Goal: Task Accomplishment & Management: Complete application form

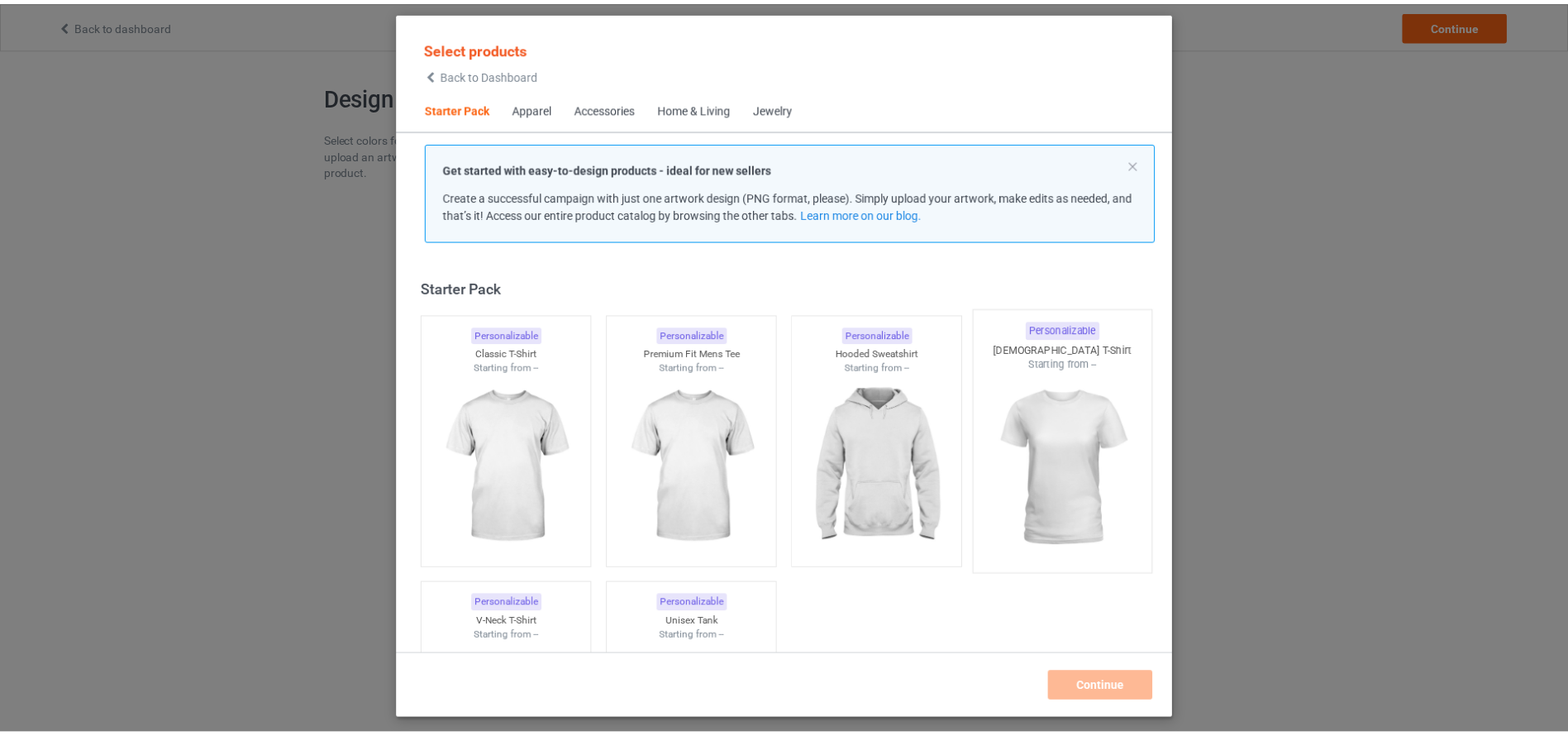
scroll to position [22, 0]
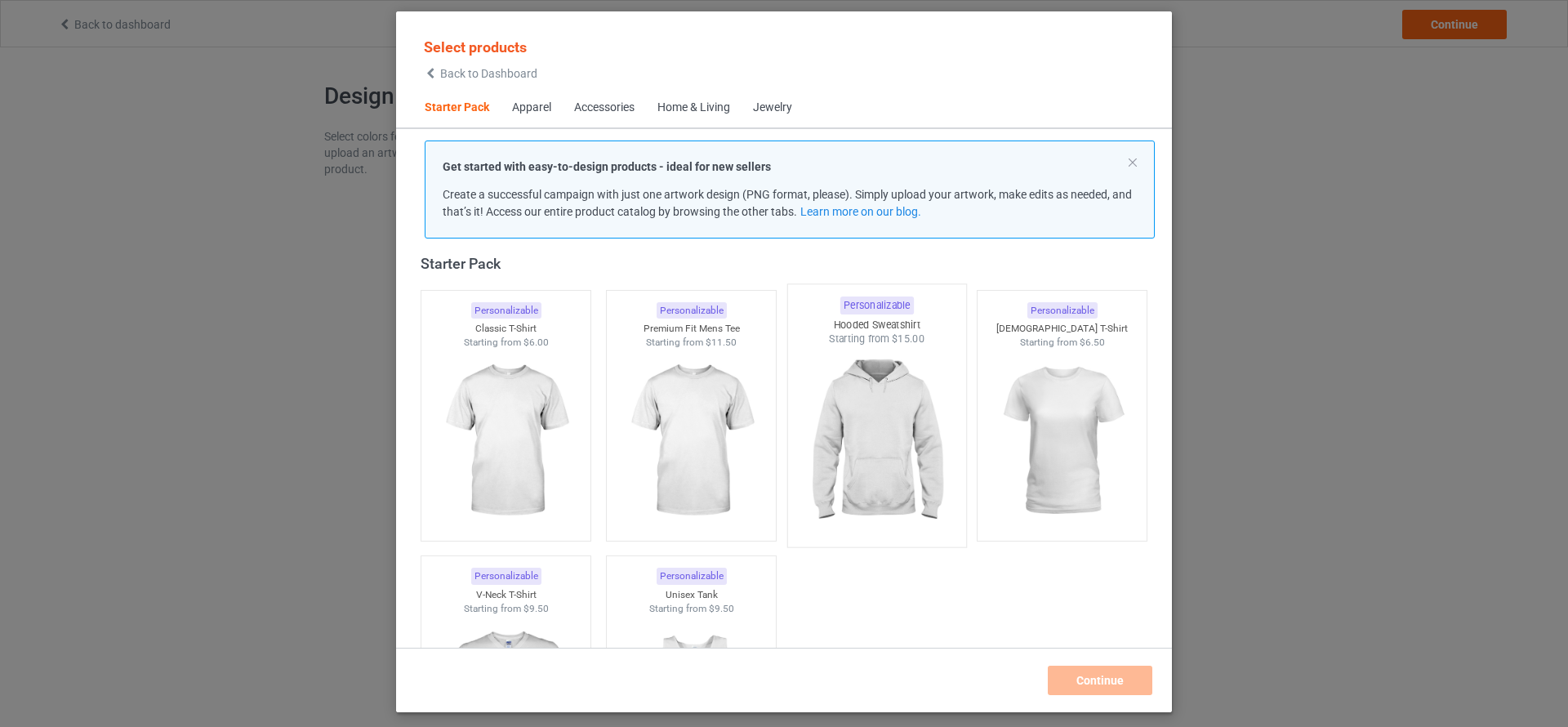
click at [870, 473] on img at bounding box center [877, 442] width 154 height 192
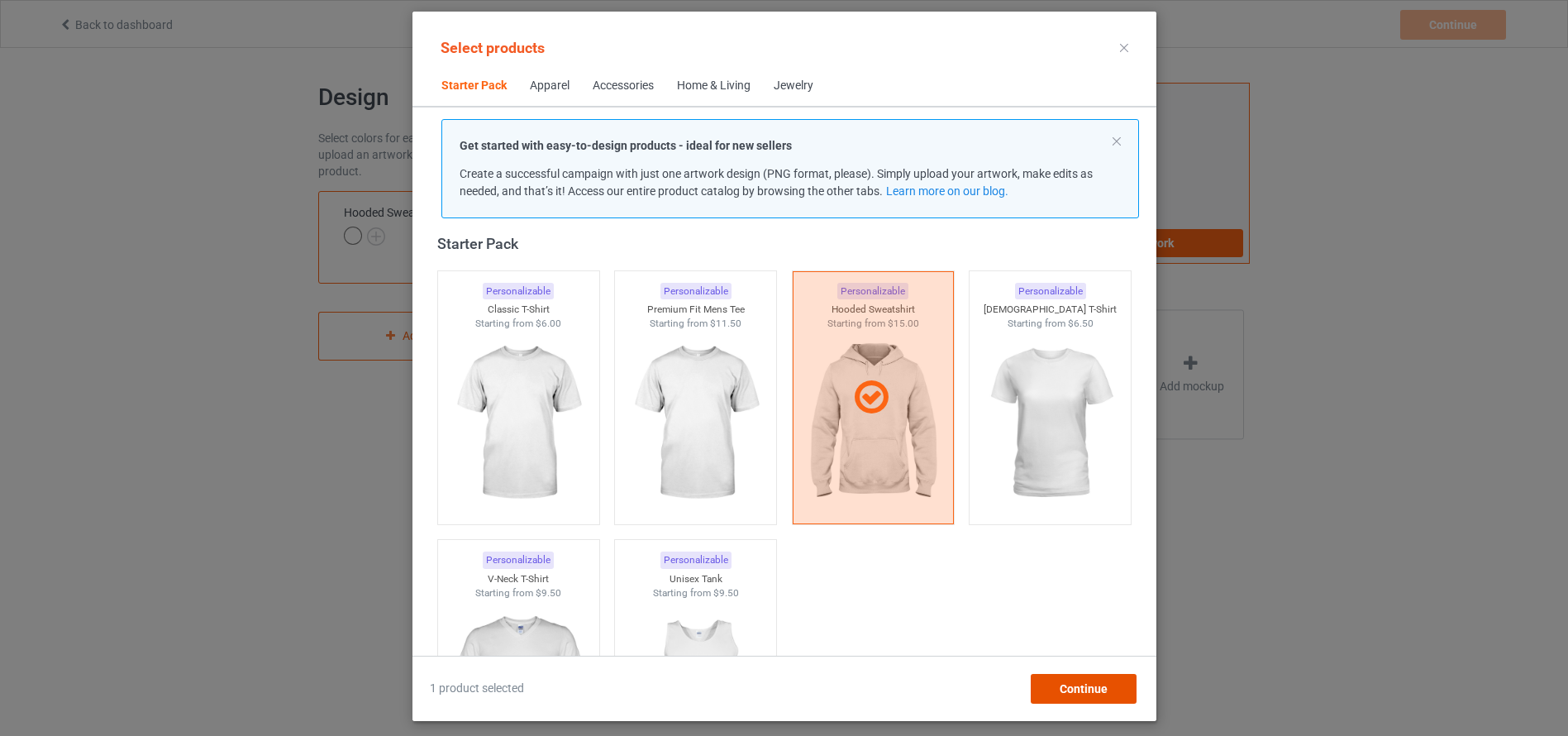
click at [1103, 682] on span "Continue" at bounding box center [1082, 689] width 48 height 13
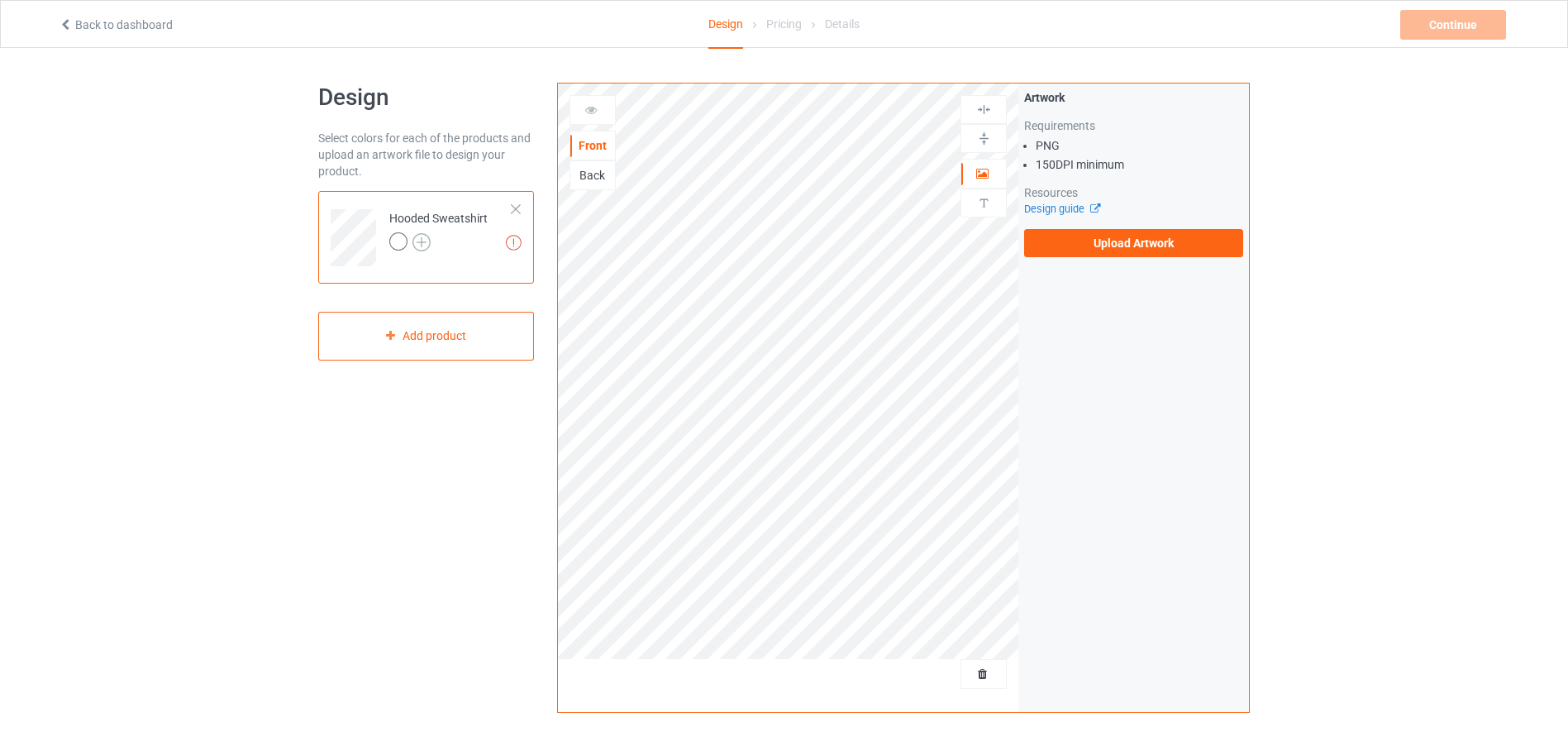
click at [426, 246] on img at bounding box center [421, 243] width 18 height 18
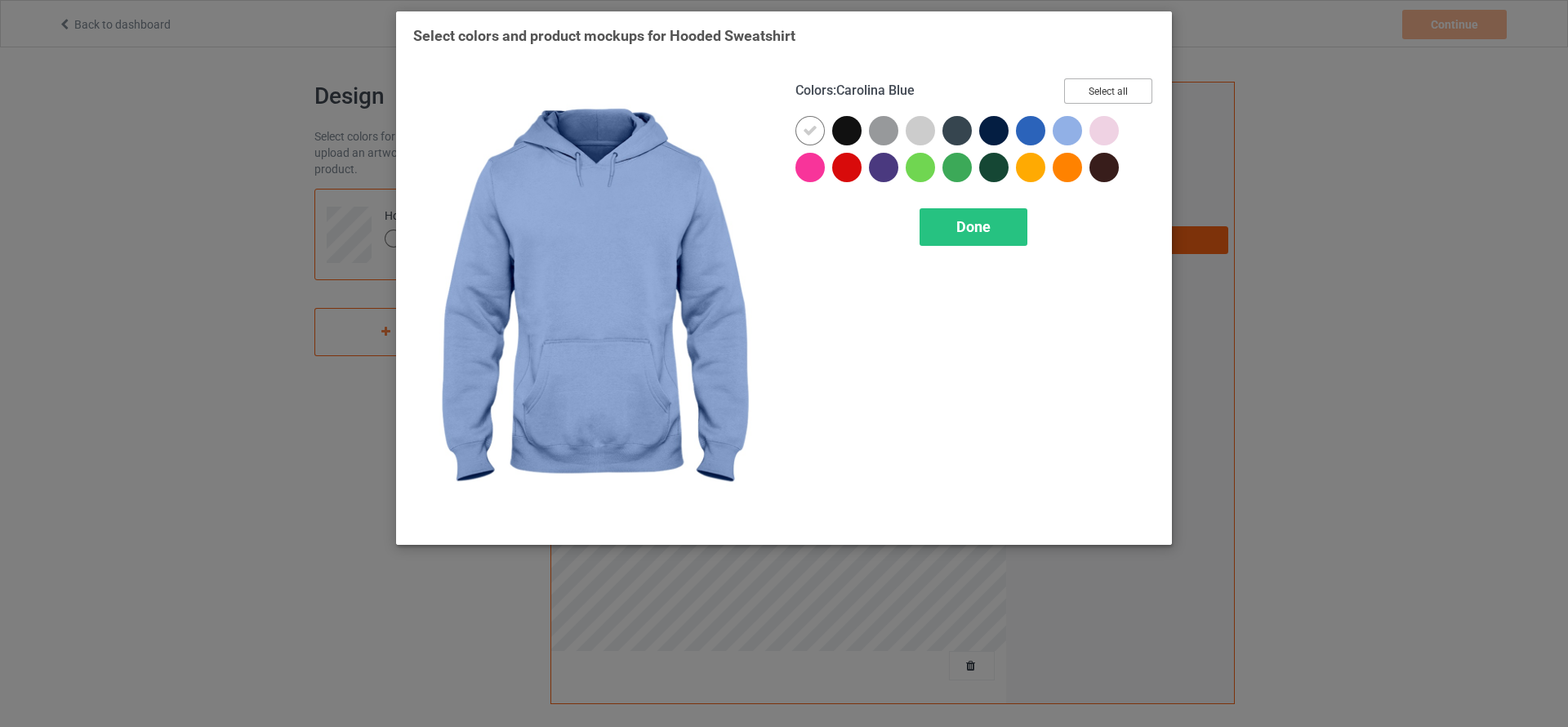
click at [1087, 88] on button "Select all" at bounding box center [1108, 91] width 88 height 26
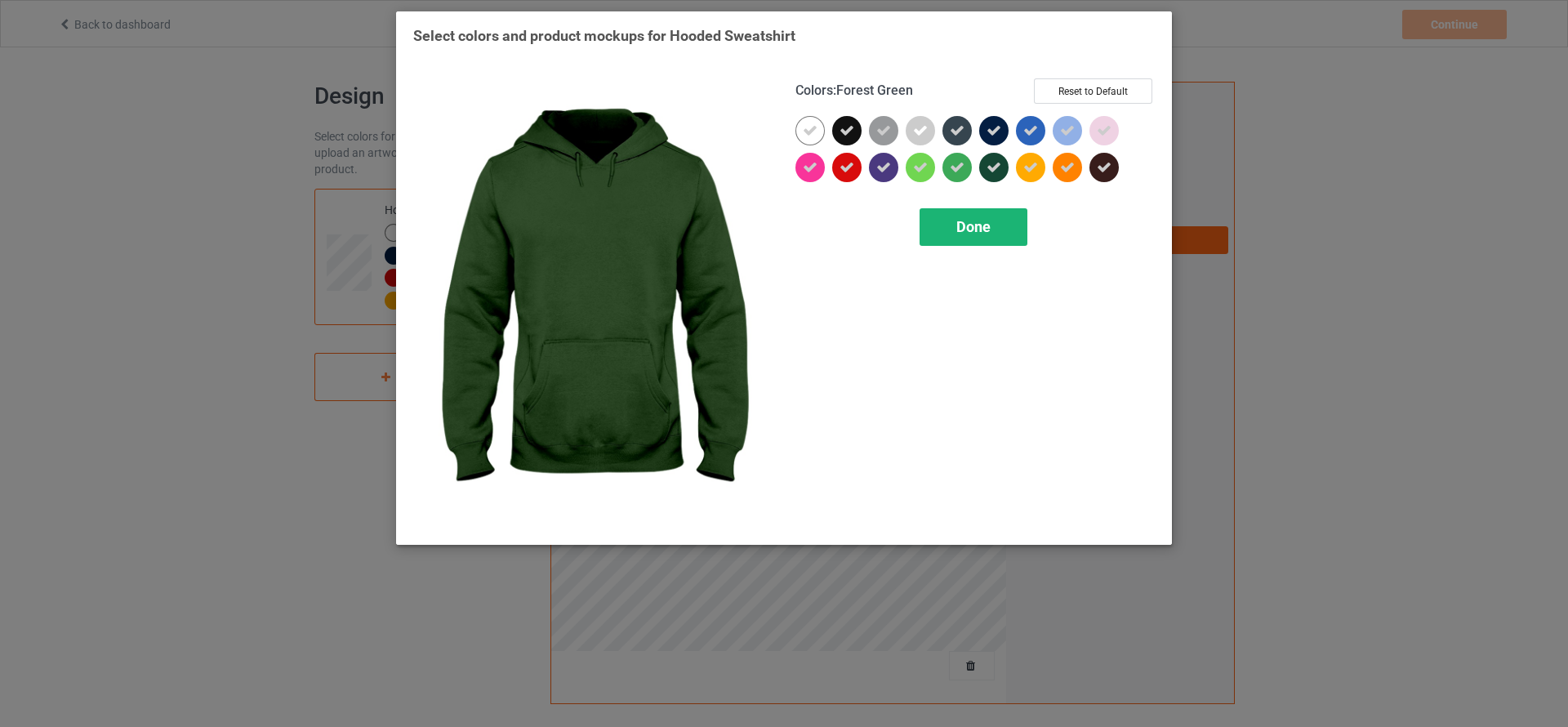
click at [971, 231] on span "Done" at bounding box center [974, 226] width 35 height 17
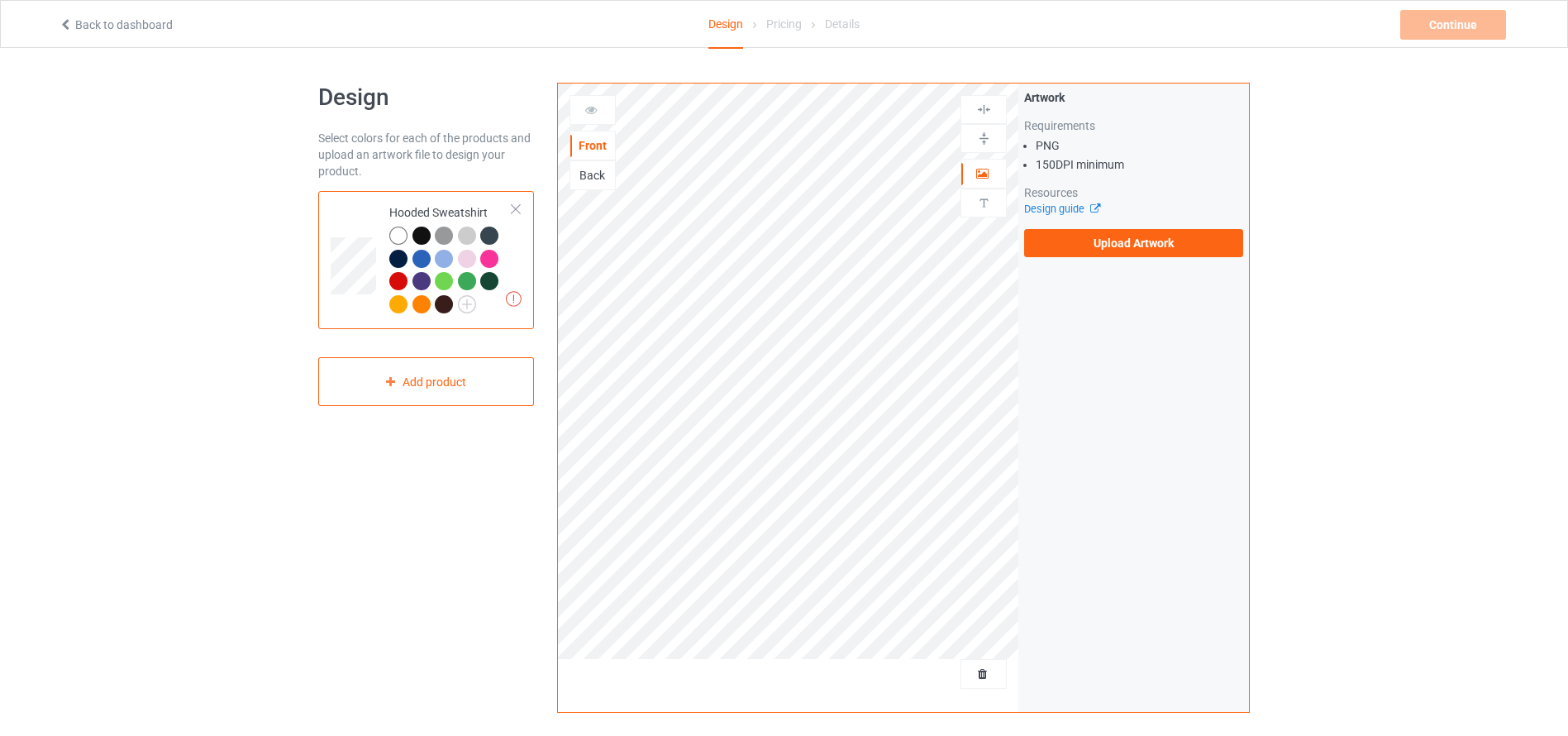
click at [590, 180] on div "Back" at bounding box center [592, 176] width 44 height 17
click at [1082, 248] on label "Upload Artwork" at bounding box center [1134, 243] width 219 height 28
click at [0, 0] on input "Upload Artwork" at bounding box center [0, 0] width 0 height 0
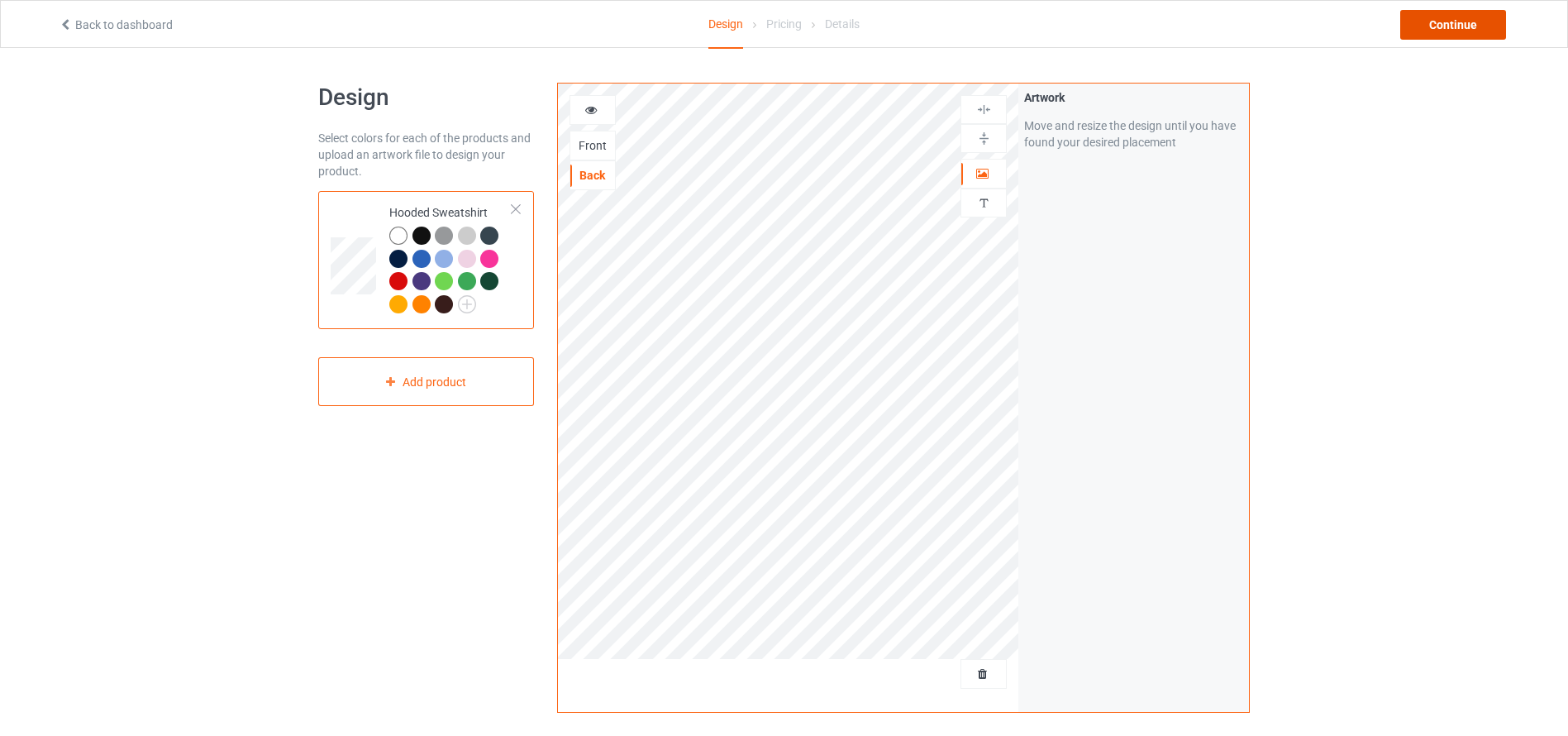
click at [1470, 17] on div "Continue" at bounding box center [1453, 25] width 106 height 30
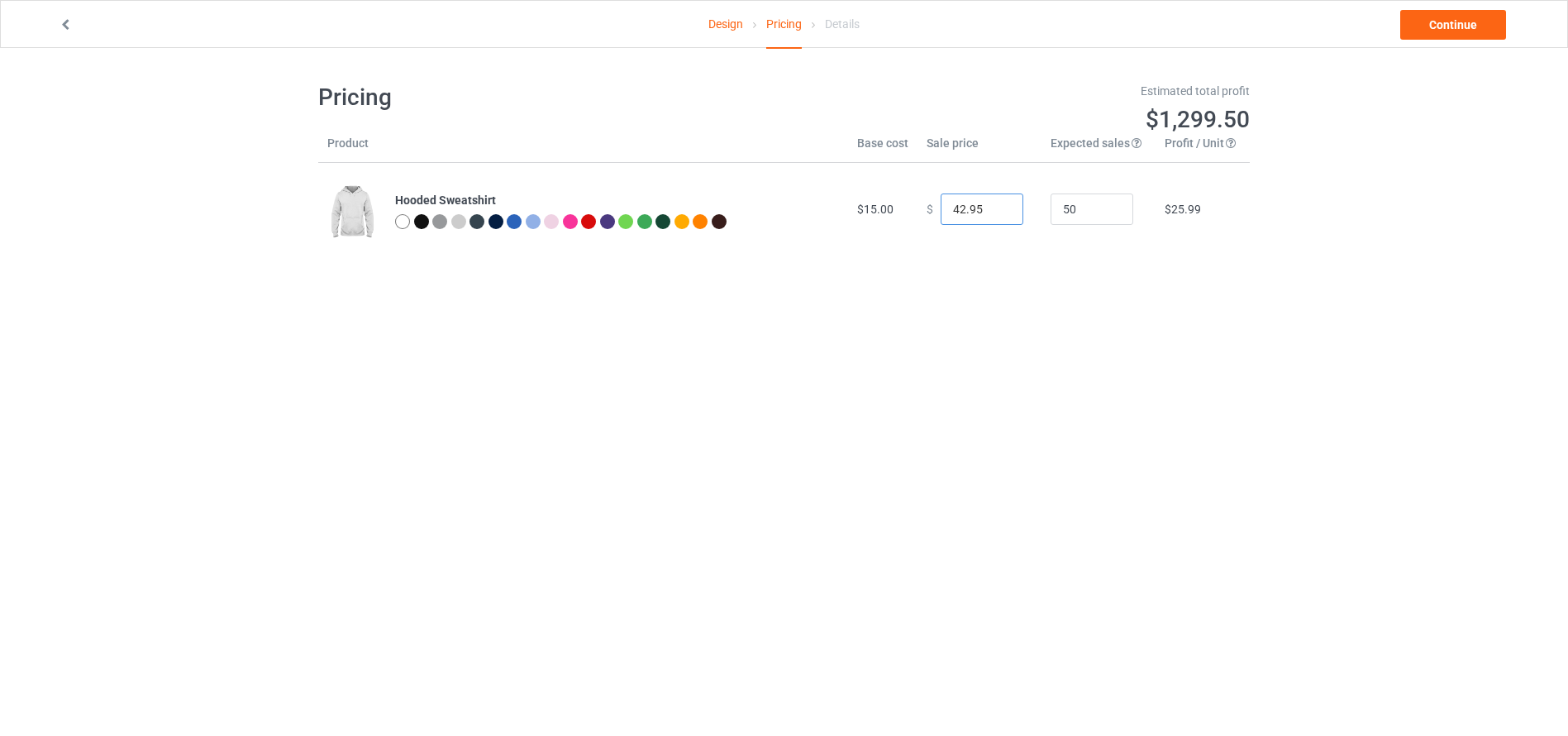
click at [993, 211] on input "41.95" at bounding box center [982, 209] width 83 height 32
click at [993, 211] on input "40.95" at bounding box center [982, 209] width 83 height 32
click at [993, 211] on input "39.95" at bounding box center [982, 209] width 83 height 32
click at [993, 211] on input "38.95" at bounding box center [982, 209] width 83 height 32
click at [993, 211] on input "37.95" at bounding box center [982, 209] width 83 height 32
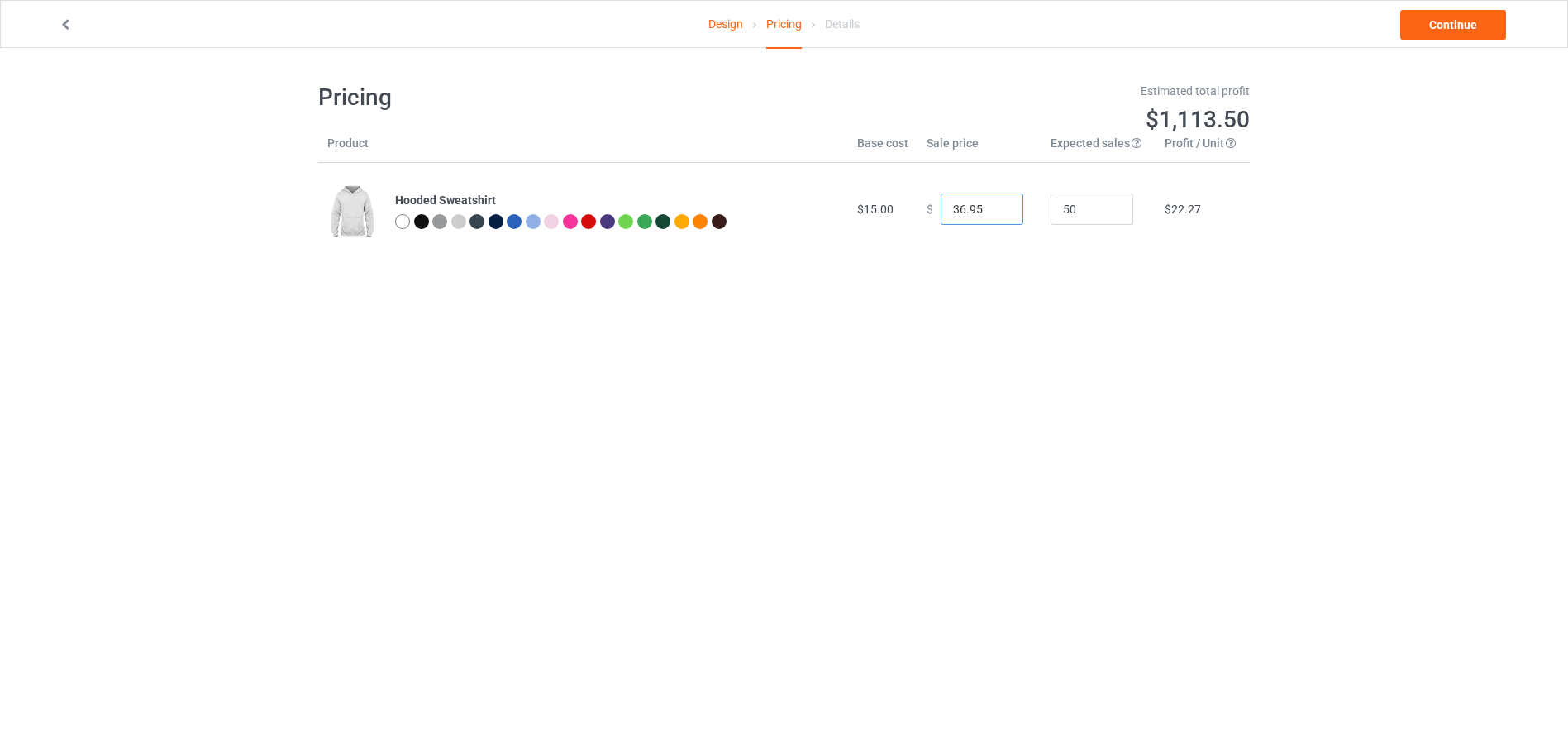
click at [993, 211] on input "36.95" at bounding box center [982, 209] width 83 height 32
click at [993, 211] on input "35.95" at bounding box center [982, 209] width 83 height 32
click at [993, 211] on input "34.95" at bounding box center [982, 209] width 83 height 32
click at [993, 211] on input "33.95" at bounding box center [982, 209] width 83 height 32
click at [993, 211] on input "32.95" at bounding box center [982, 209] width 83 height 32
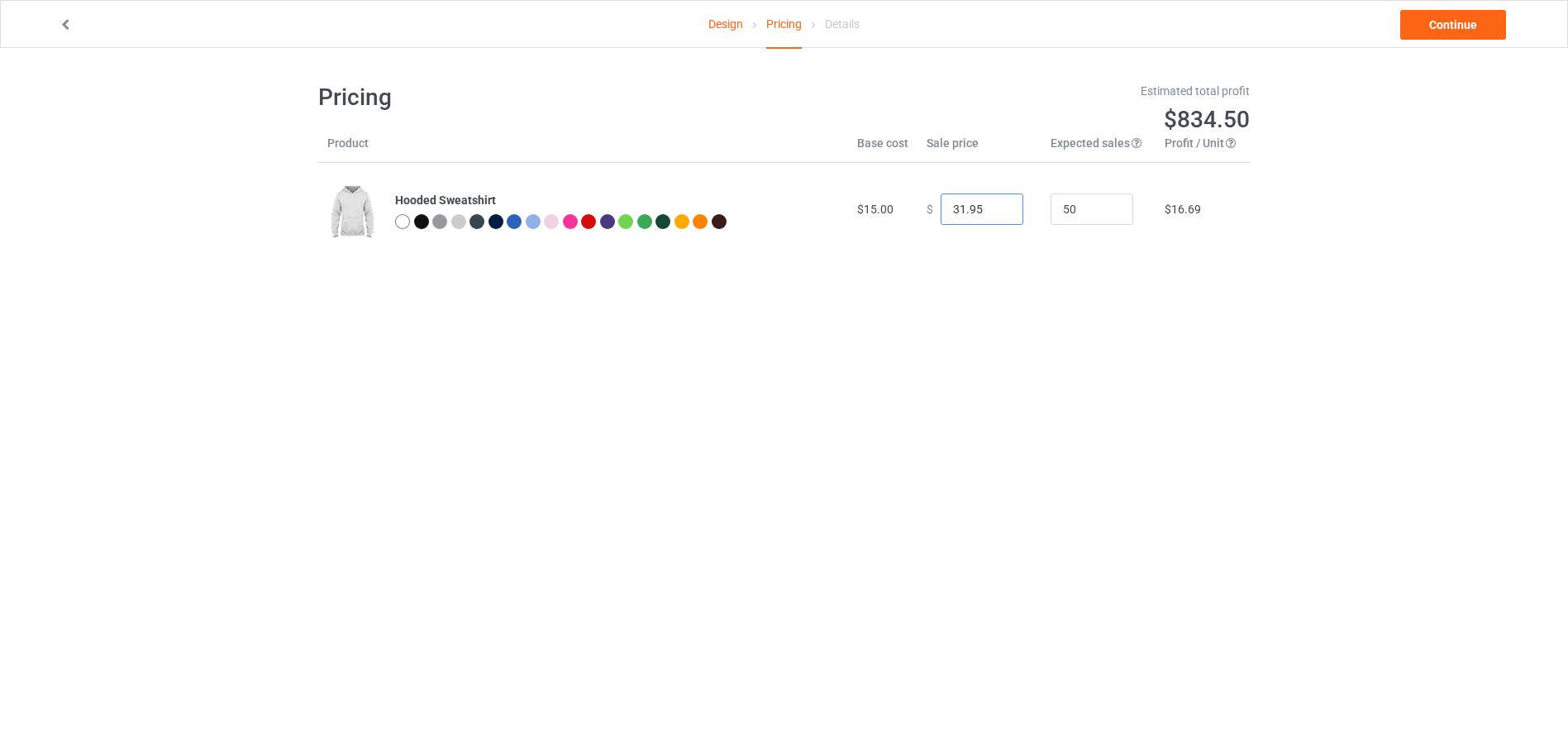
click at [993, 211] on input "31.95" at bounding box center [982, 209] width 83 height 32
click at [993, 211] on input "30.95" at bounding box center [982, 209] width 83 height 32
click at [993, 211] on input "29.95" at bounding box center [982, 209] width 83 height 32
click at [993, 211] on input "28.95" at bounding box center [982, 209] width 83 height 32
click at [993, 211] on input "27.95" at bounding box center [982, 209] width 83 height 32
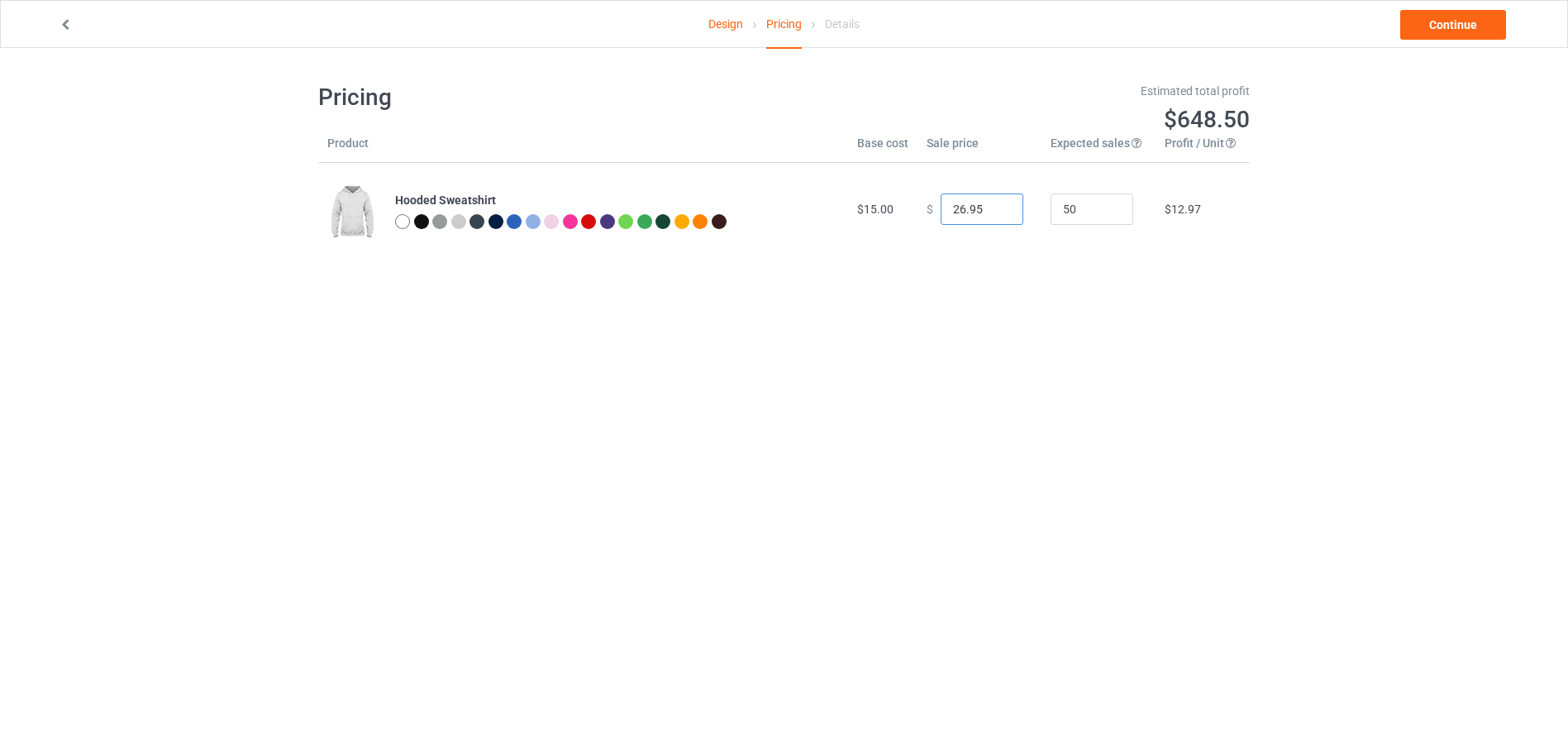
click at [993, 211] on input "26.95" at bounding box center [982, 209] width 83 height 32
click at [993, 211] on input "25.95" at bounding box center [982, 209] width 83 height 32
click at [993, 211] on input "24.95" at bounding box center [982, 209] width 83 height 32
click at [995, 216] on input "23.95" at bounding box center [982, 209] width 83 height 32
type input "22.95"
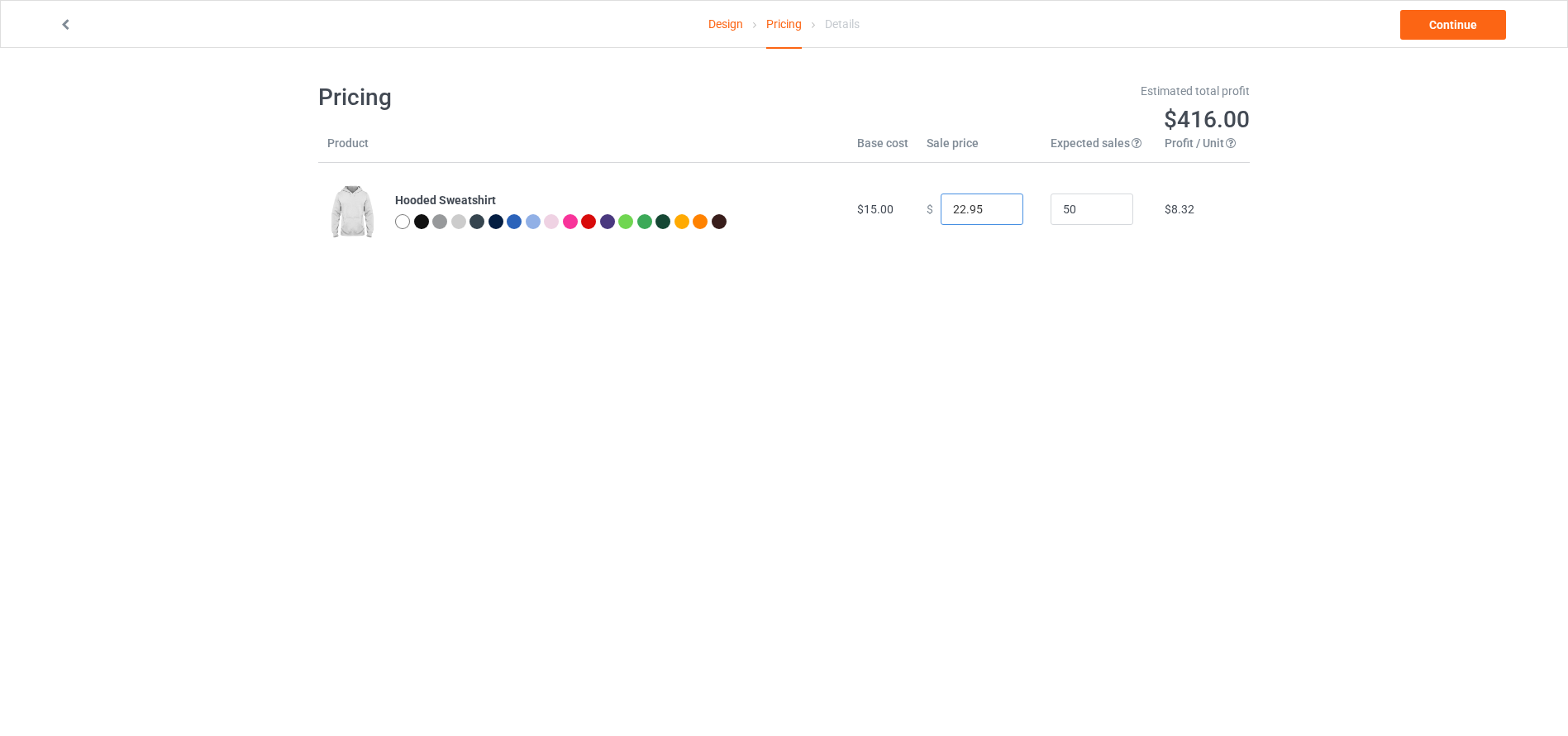
click at [995, 216] on input "22.95" at bounding box center [982, 209] width 83 height 32
click at [1448, 34] on link "Continue" at bounding box center [1453, 25] width 106 height 30
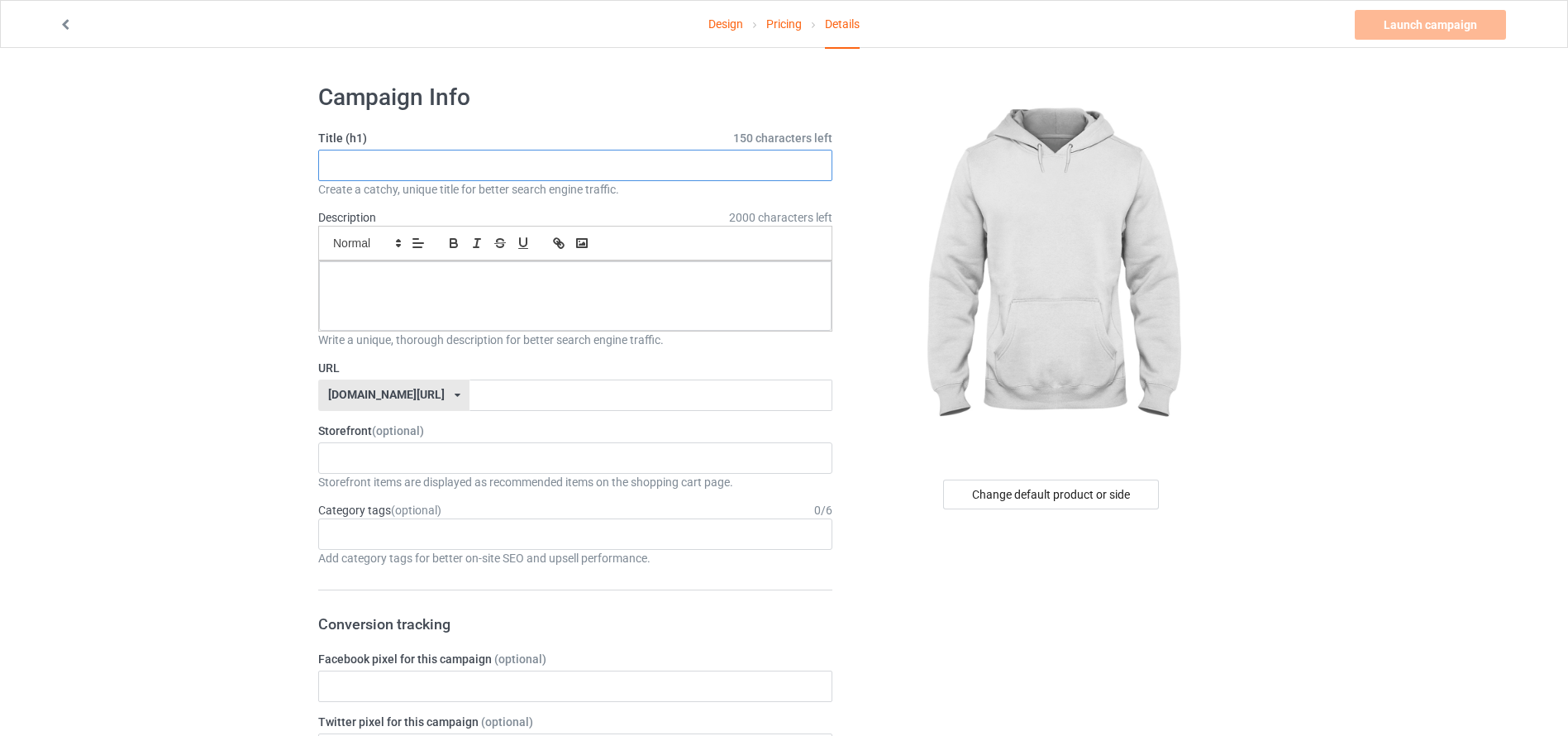
click at [645, 169] on input "text" at bounding box center [575, 166] width 514 height 32
click at [579, 314] on div at bounding box center [575, 295] width 513 height 69
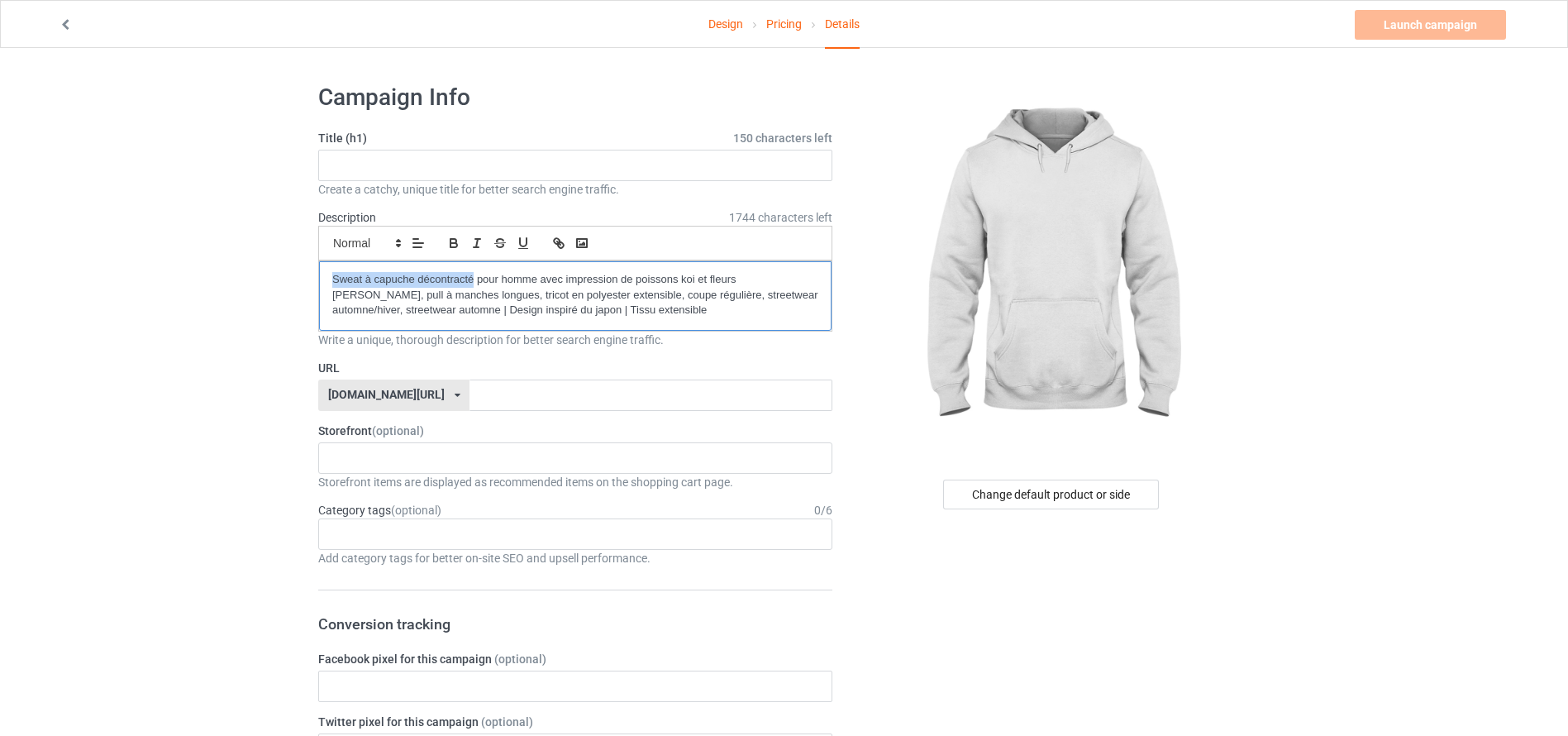
drag, startPoint x: 472, startPoint y: 275, endPoint x: 314, endPoint y: 273, distance: 158.0
copy p "Sweat à capuche décontracté"
click at [401, 165] on input "text" at bounding box center [575, 166] width 514 height 32
paste input "Sweat à capuche décontracté"
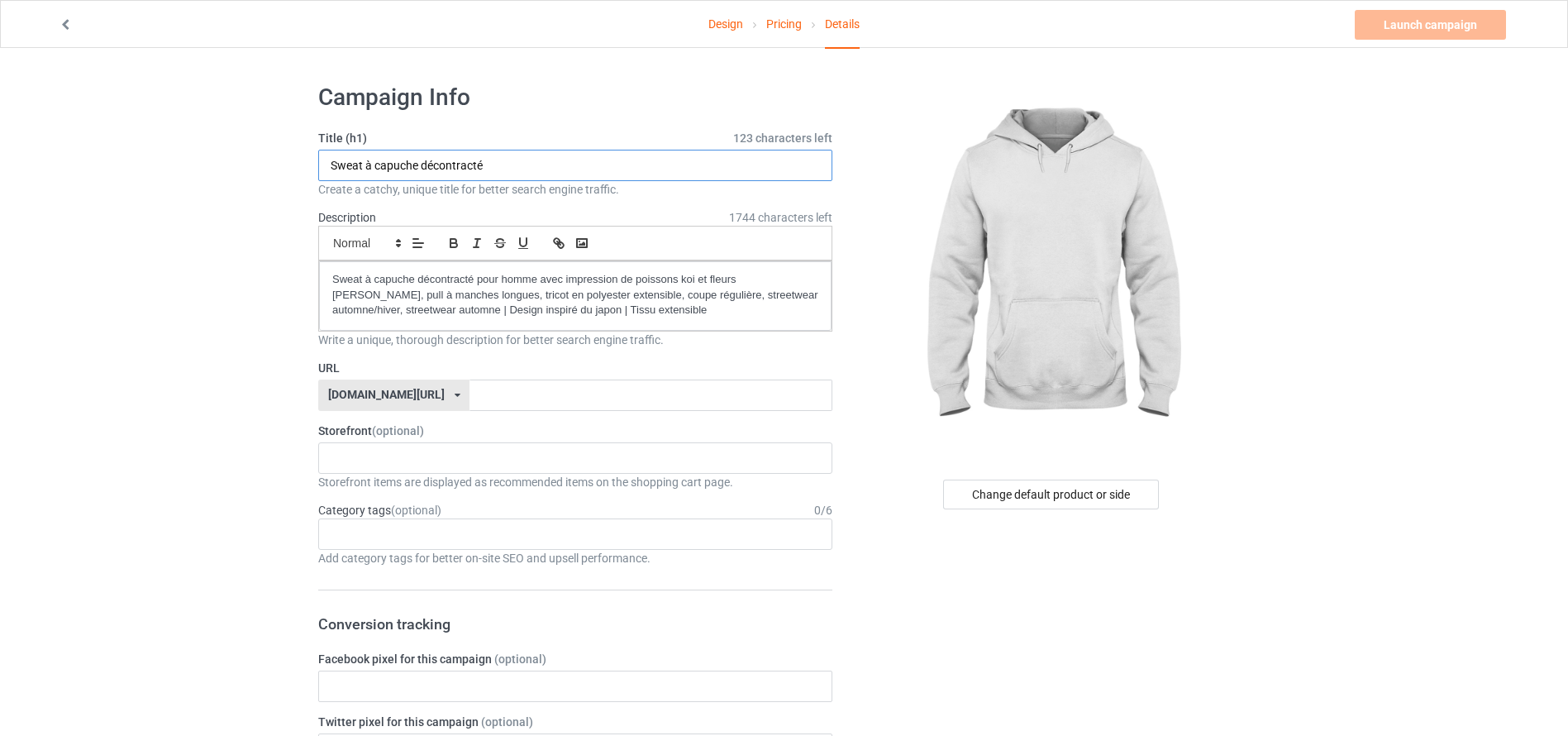
type input "Sweat à capuche décontracté"
click at [528, 381] on input "text" at bounding box center [651, 396] width 362 height 32
paste input "Sweat à capuche décontracté"
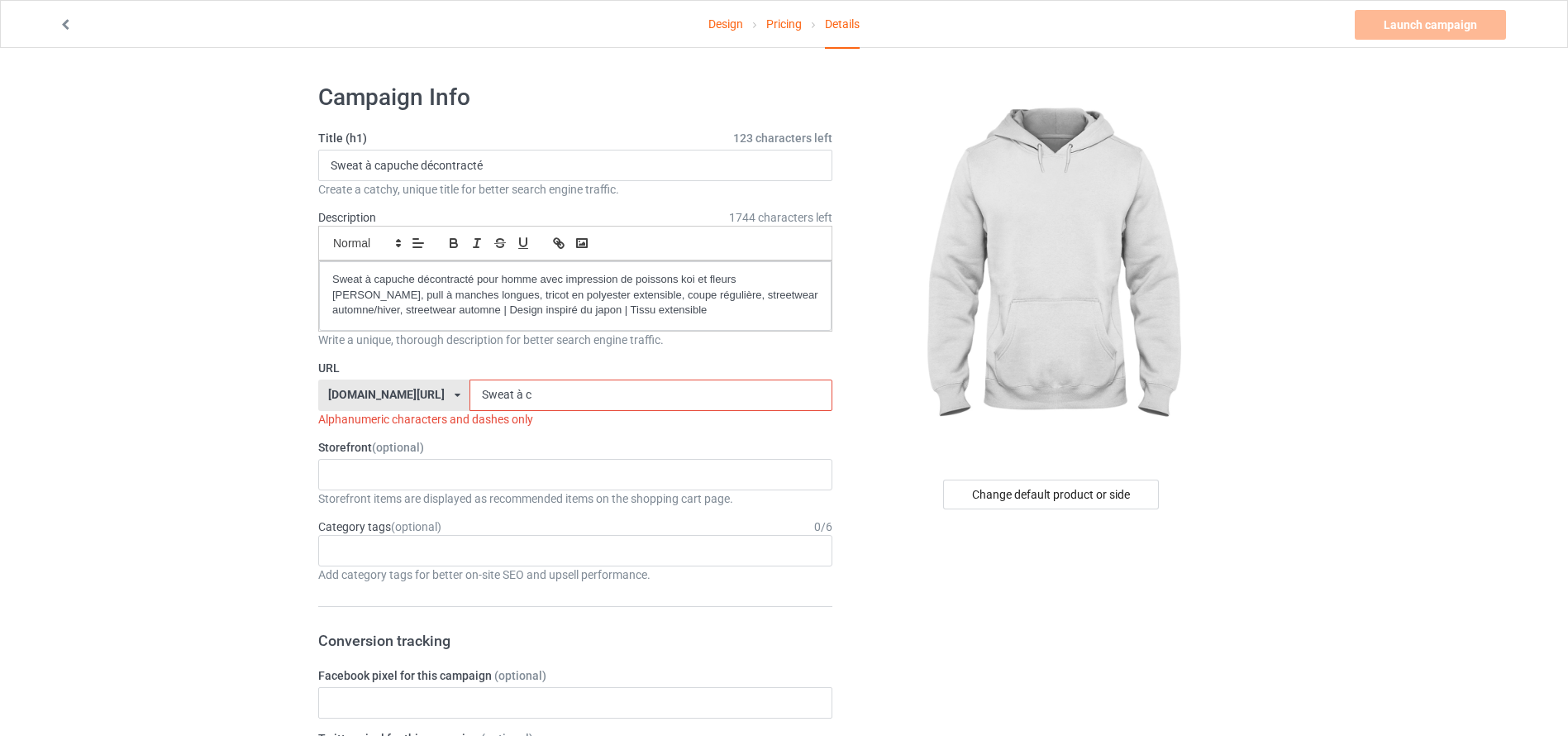
drag, startPoint x: 467, startPoint y: 396, endPoint x: 514, endPoint y: 390, distance: 47.4
click at [514, 390] on input "Sweat à c" at bounding box center [651, 396] width 362 height 32
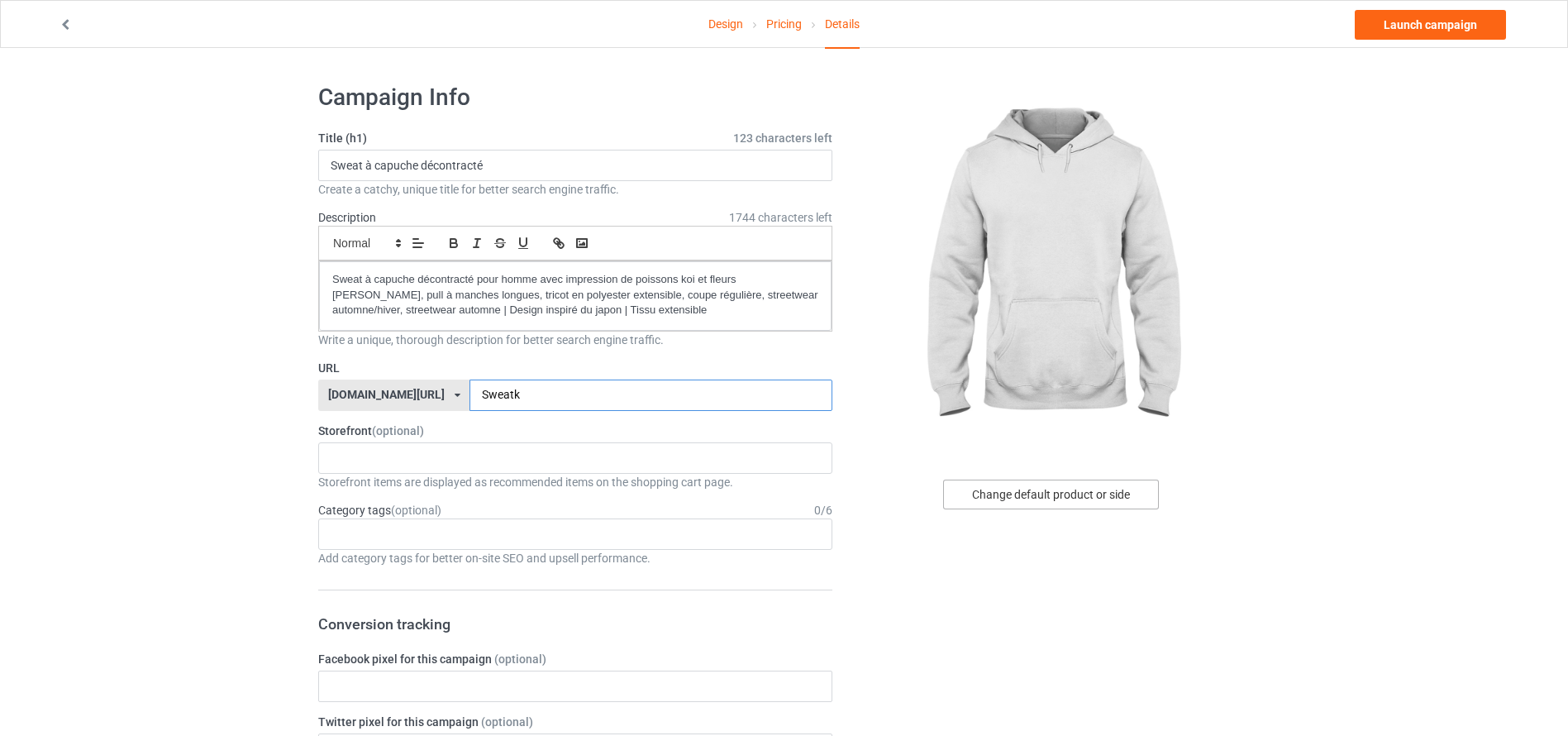
type input "Sweatk"
click at [1090, 495] on div "Change default product or side" at bounding box center [1051, 494] width 216 height 30
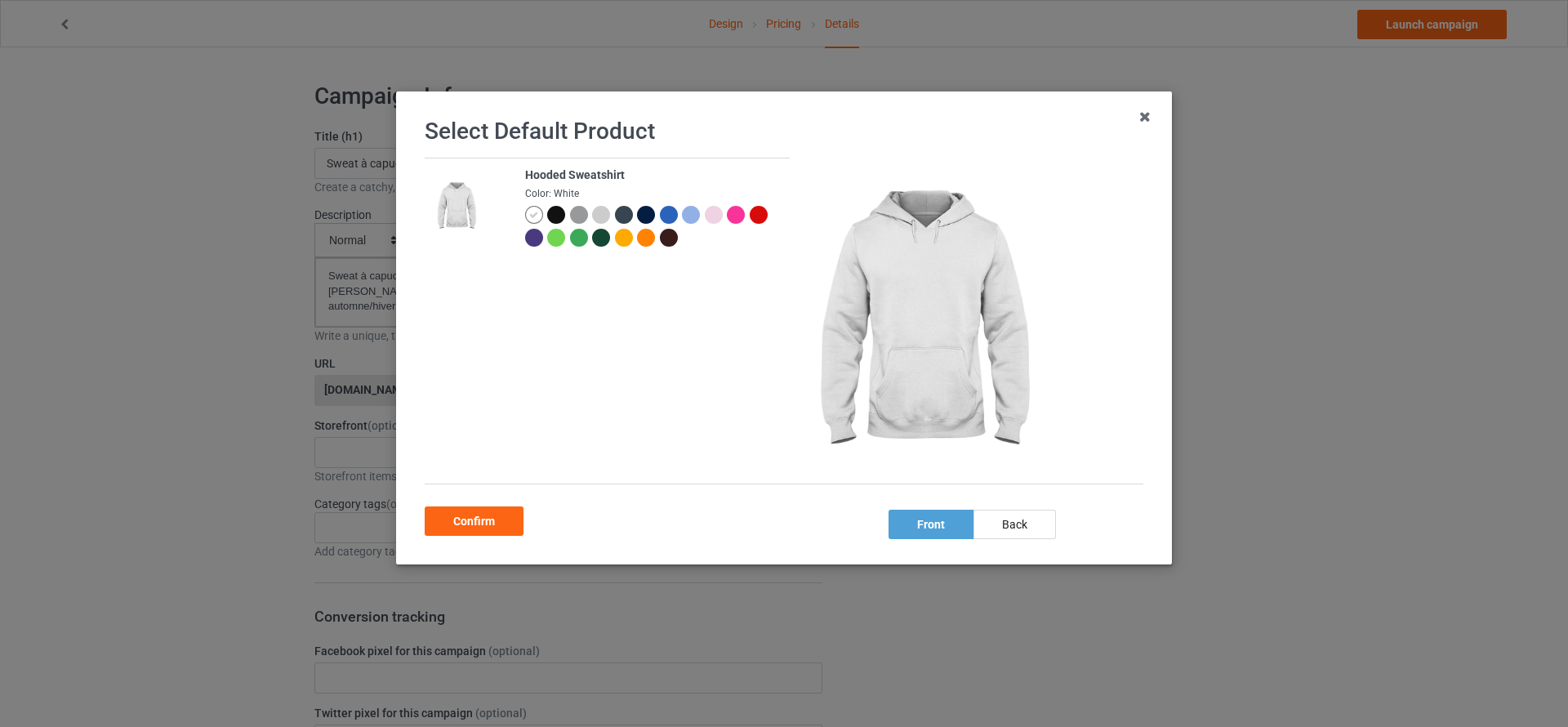
click at [588, 237] on div at bounding box center [579, 238] width 18 height 18
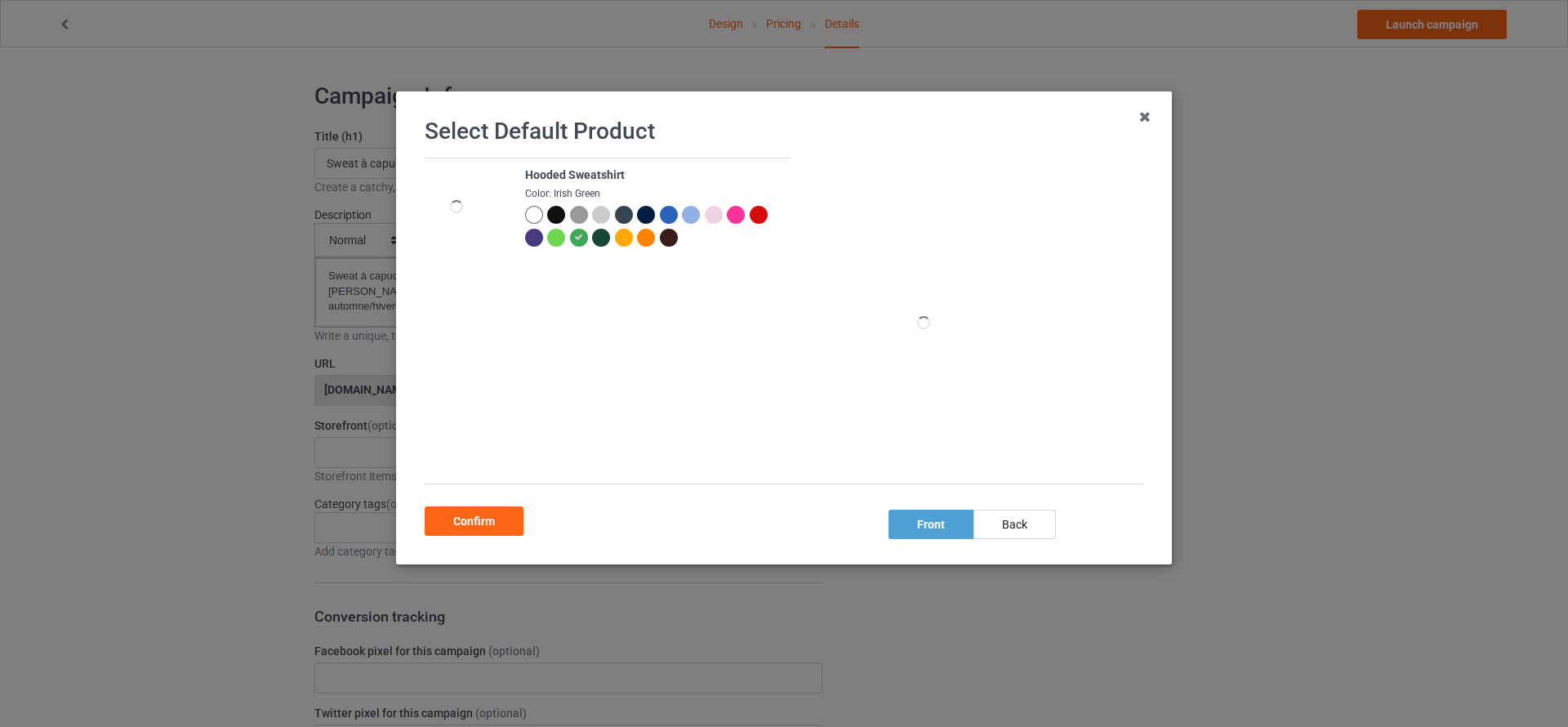
click at [610, 237] on div at bounding box center [601, 238] width 18 height 18
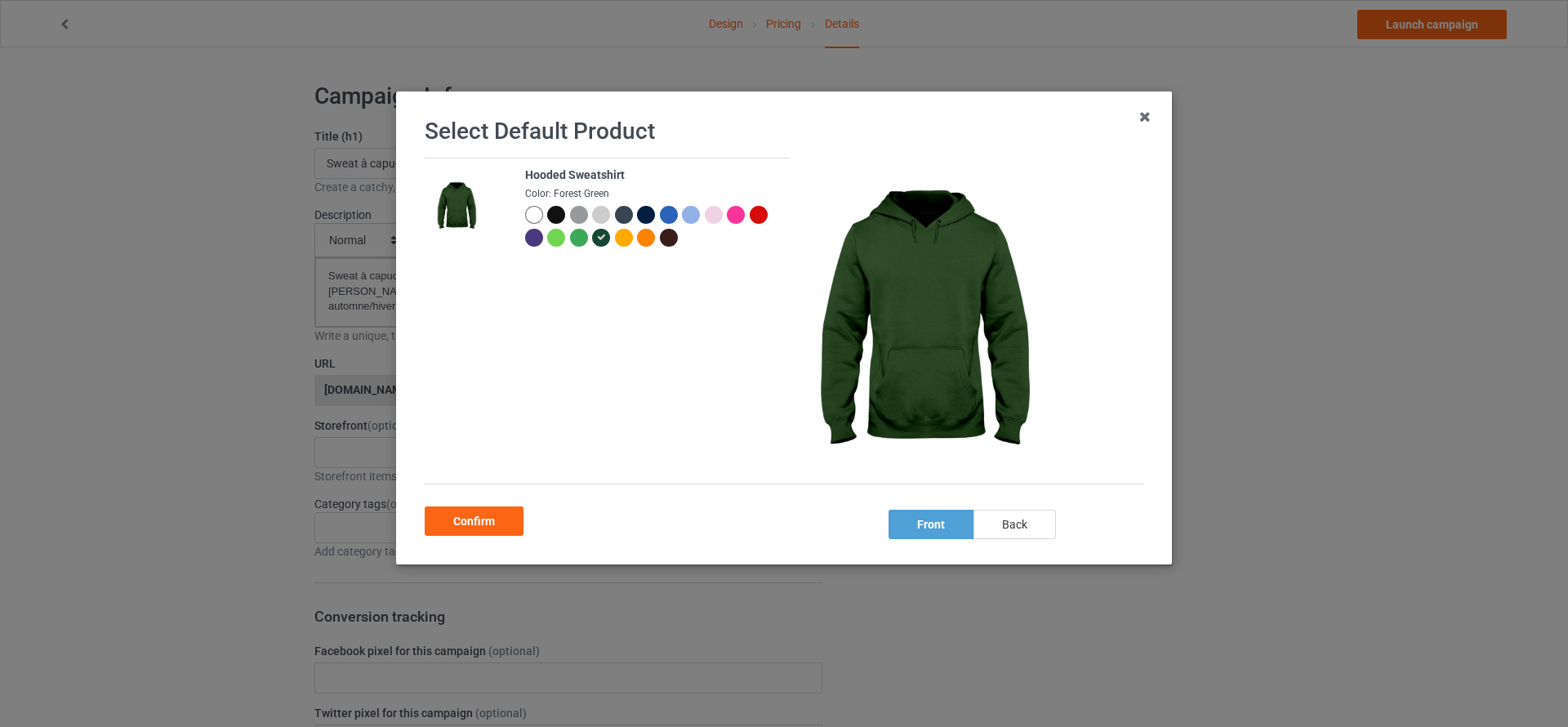
click at [1029, 535] on div "back" at bounding box center [1014, 525] width 83 height 30
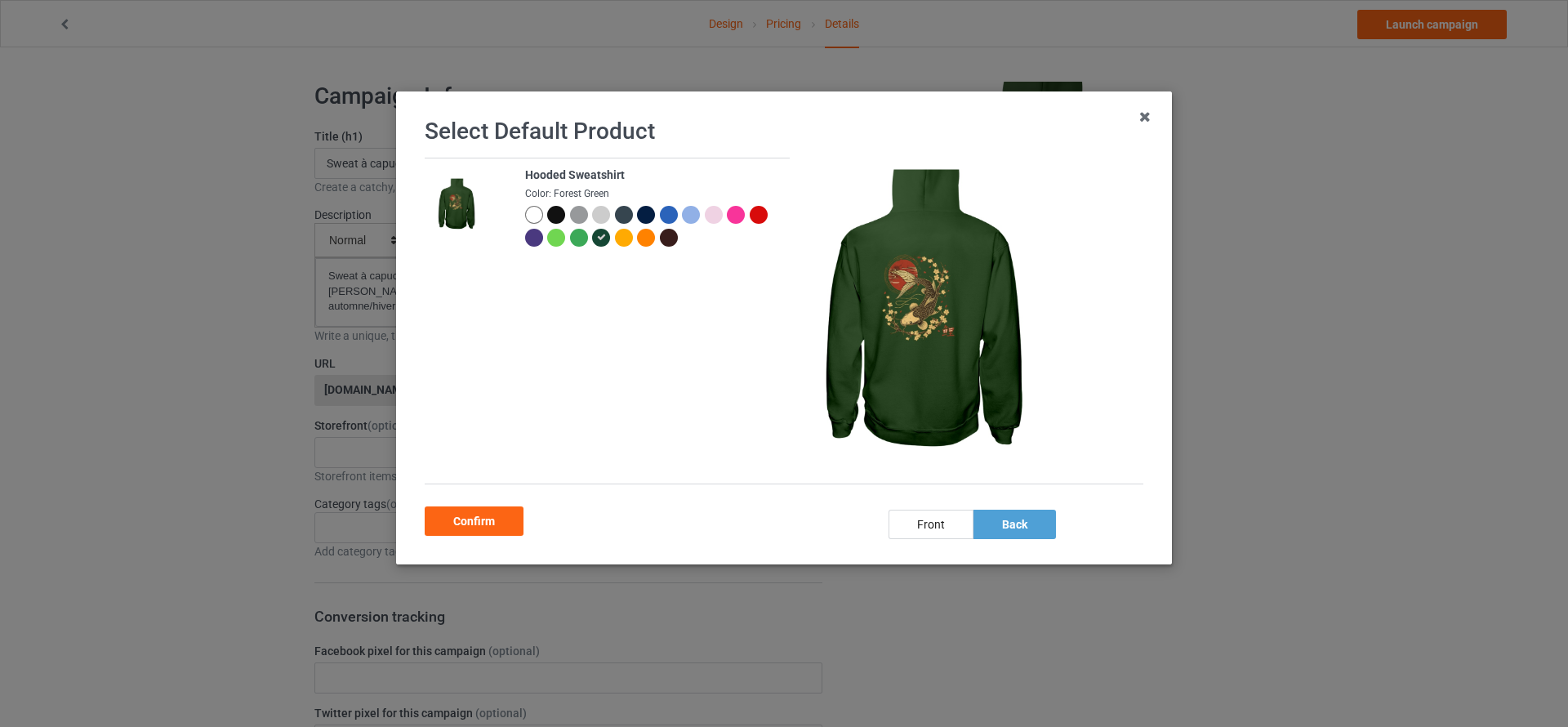
click at [650, 214] on div at bounding box center [646, 215] width 18 height 18
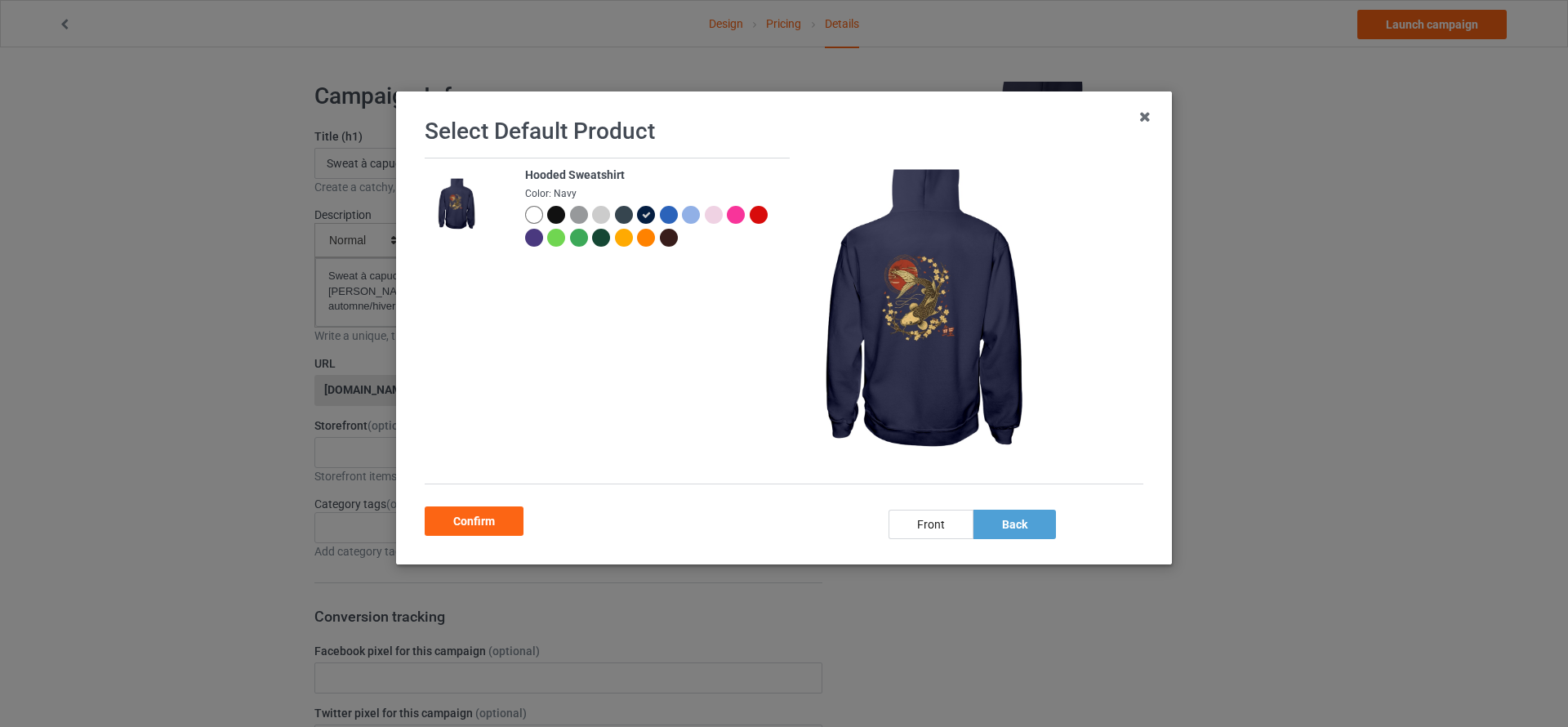
click at [678, 241] on div at bounding box center [669, 238] width 18 height 18
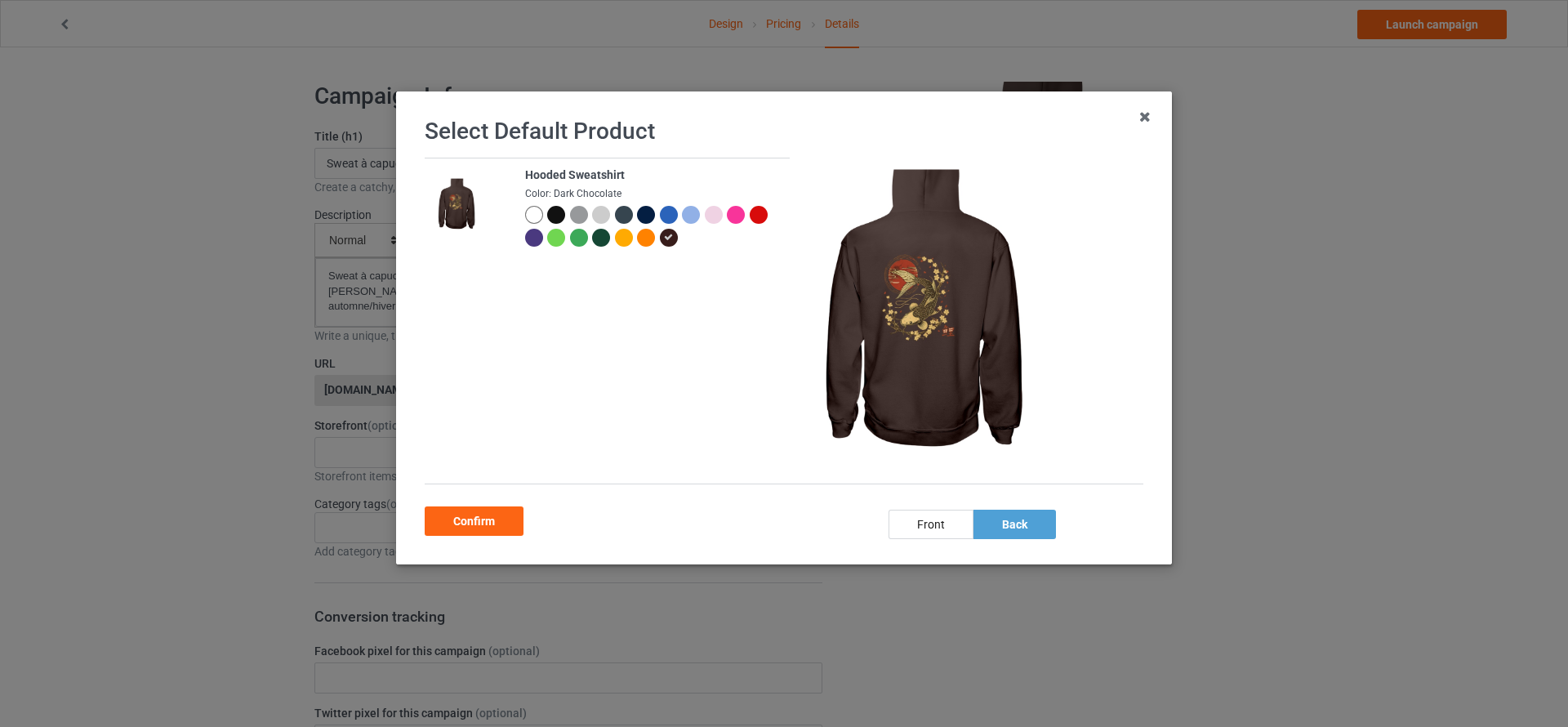
click at [547, 210] on div at bounding box center [556, 215] width 18 height 18
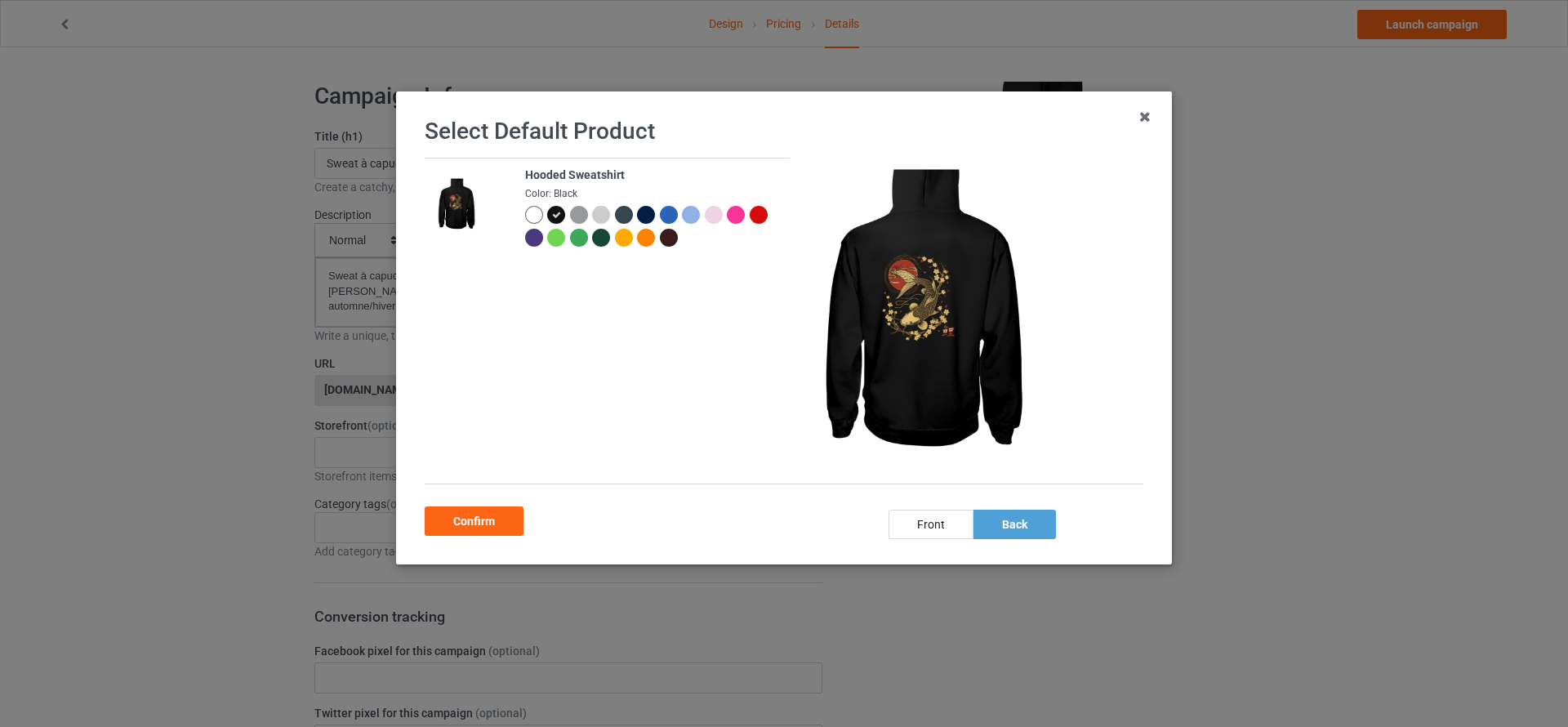
click at [527, 210] on div at bounding box center [535, 215] width 18 height 18
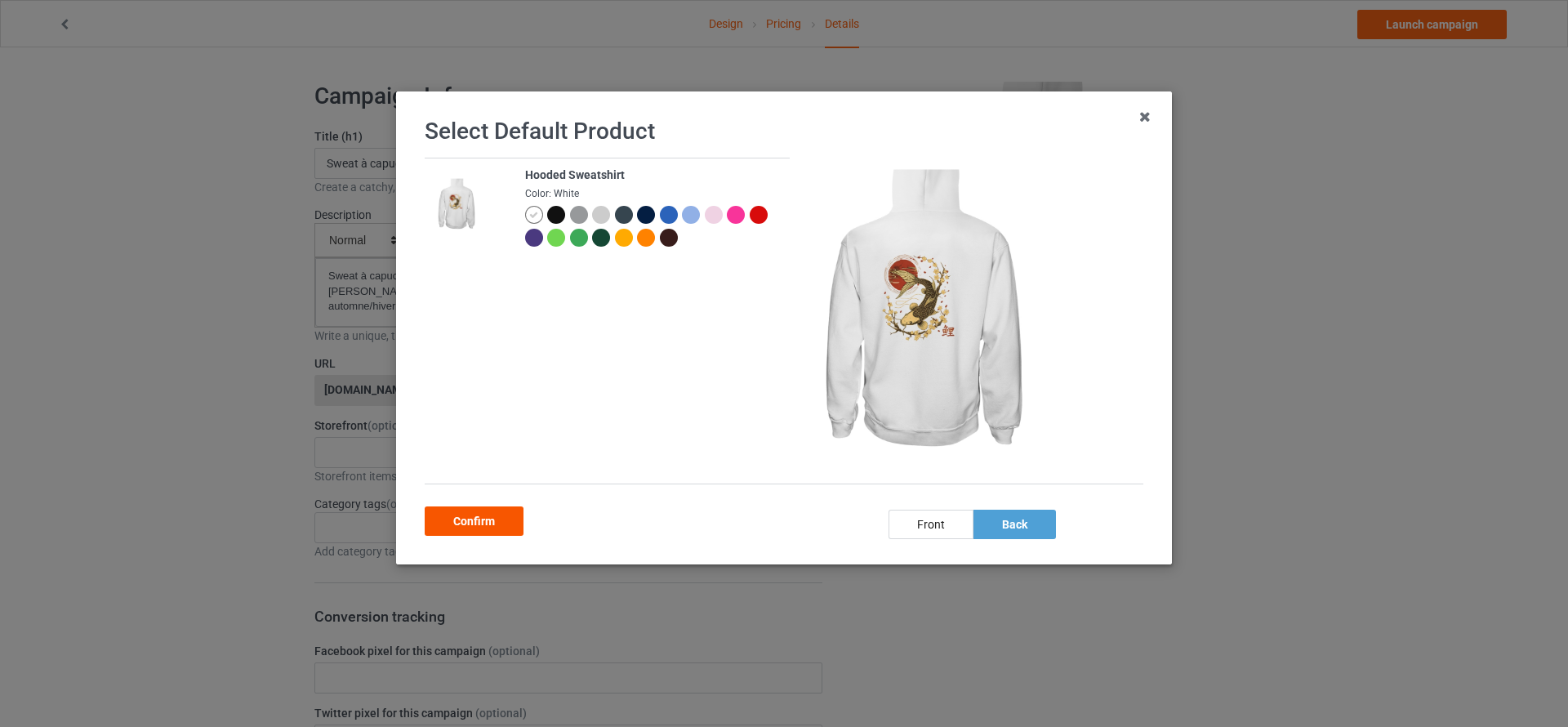
click at [506, 508] on div "Confirm" at bounding box center [474, 521] width 99 height 30
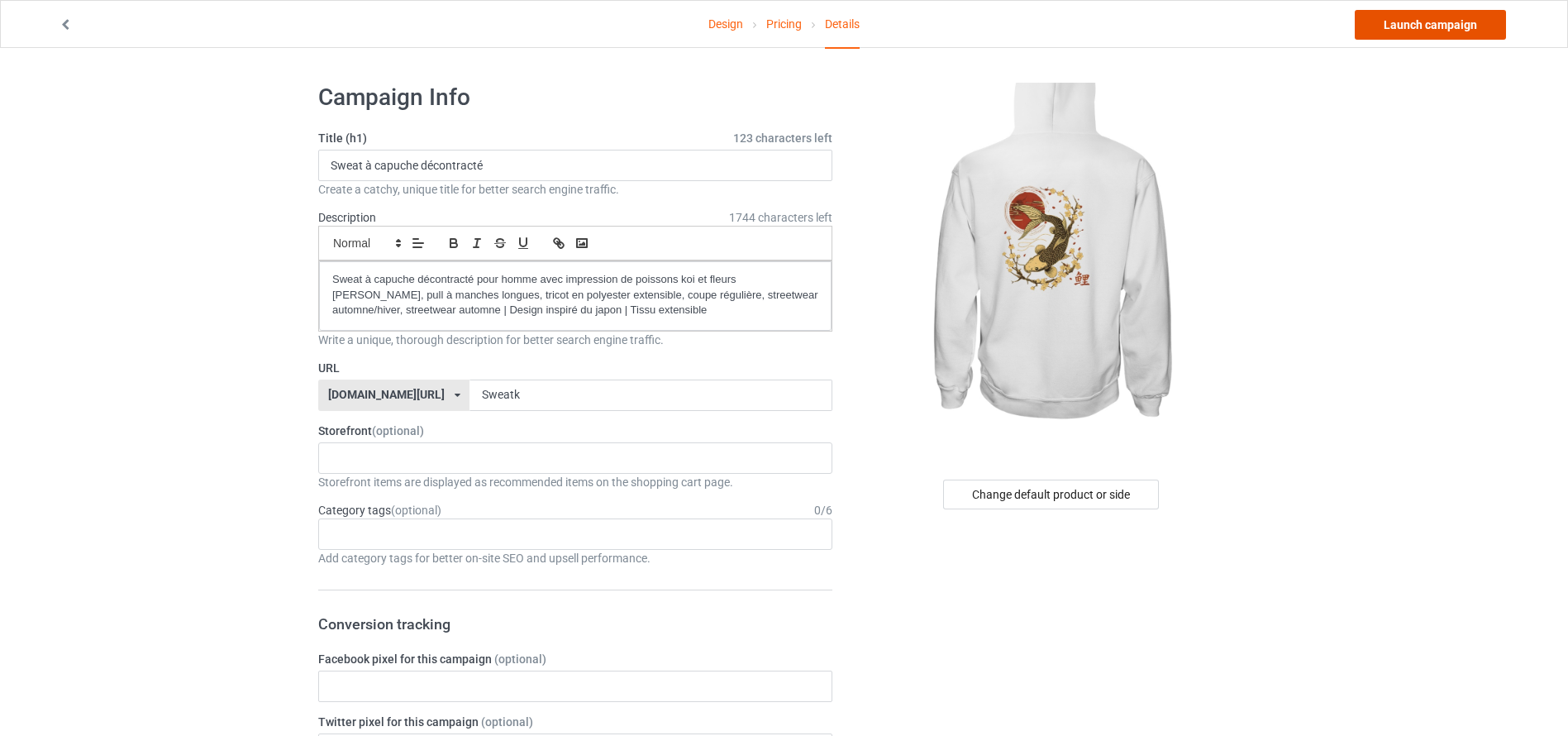
click at [1409, 26] on link "Launch campaign" at bounding box center [1430, 25] width 151 height 30
